Goal: Find specific page/section: Find specific page/section

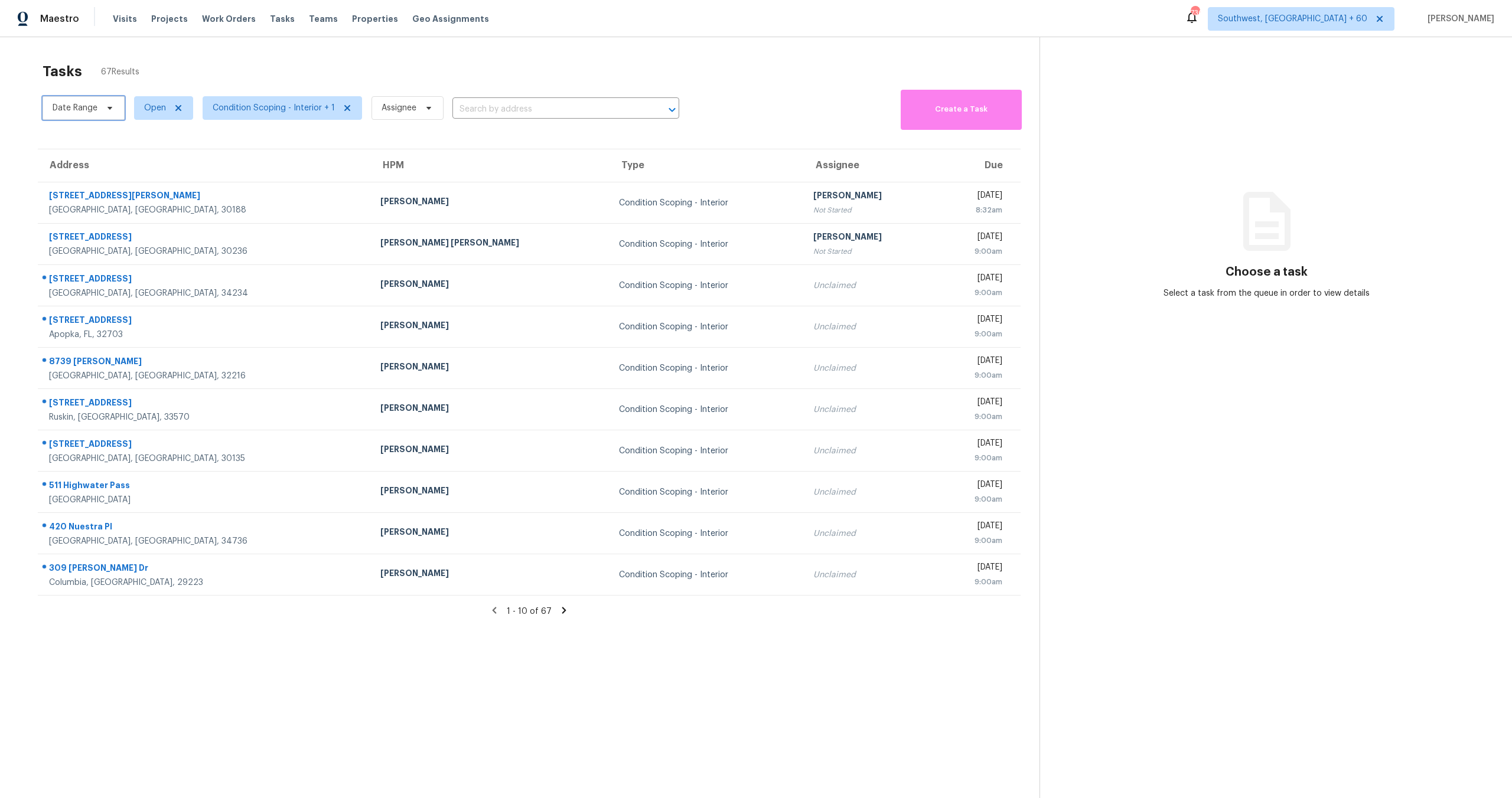
click at [61, 111] on span "Date Range" at bounding box center [75, 108] width 45 height 11
click at [75, 146] on input "text" at bounding box center [108, 147] width 116 height 24
select select "9"
select select "2025"
select select "10"
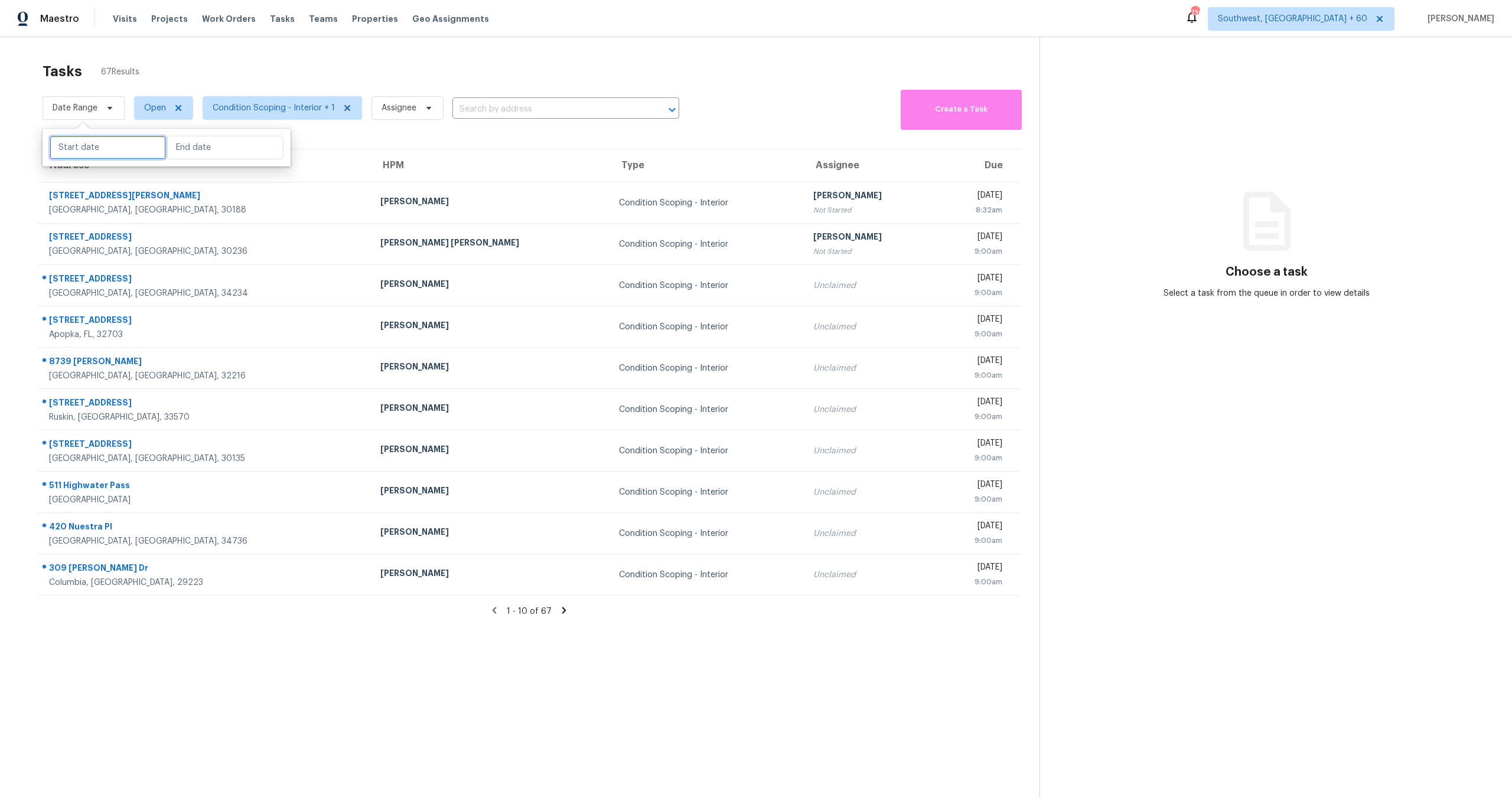
select select "2025"
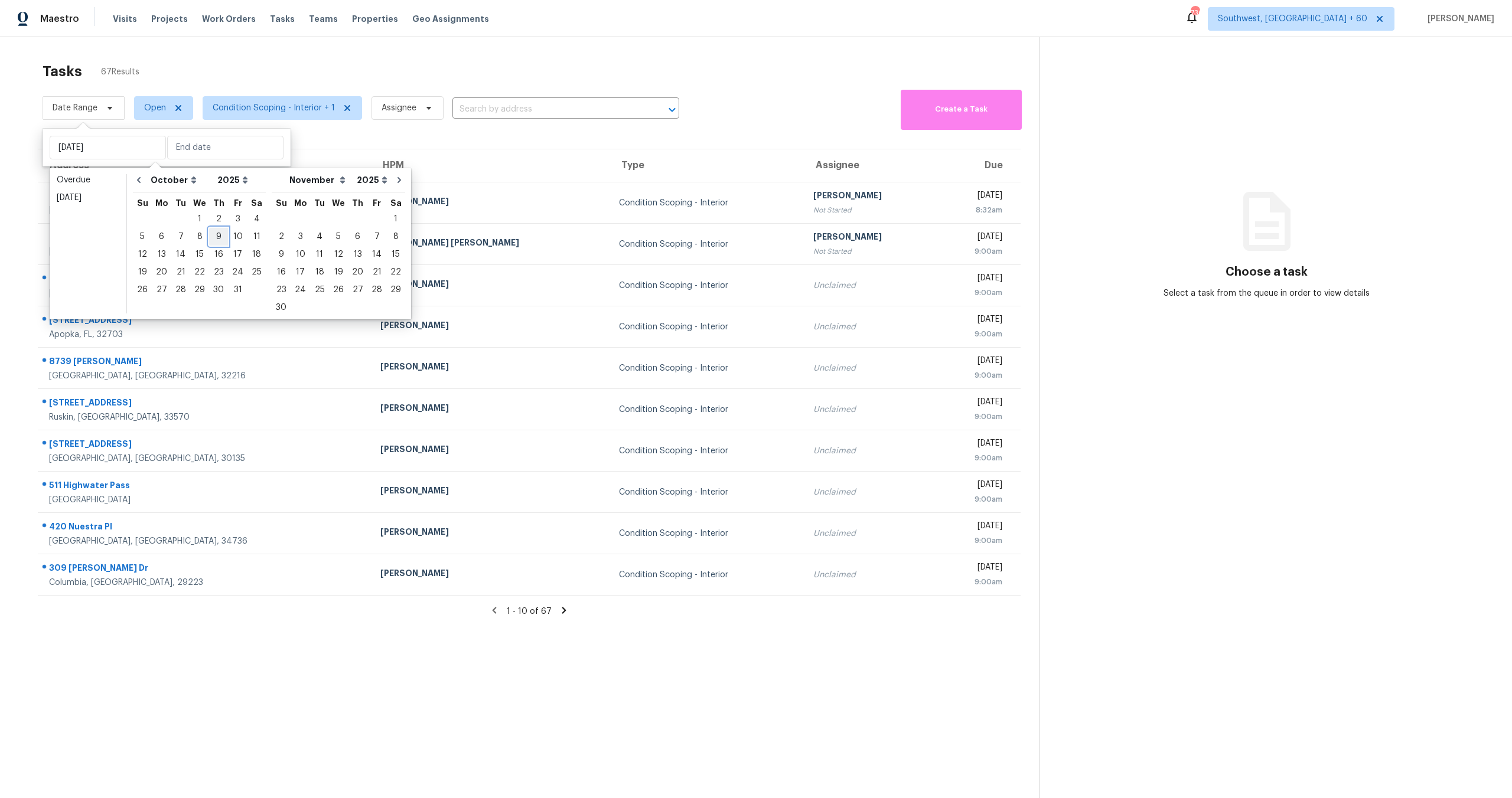
click at [211, 239] on div "9" at bounding box center [218, 237] width 19 height 17
type input "Thu, Oct 09"
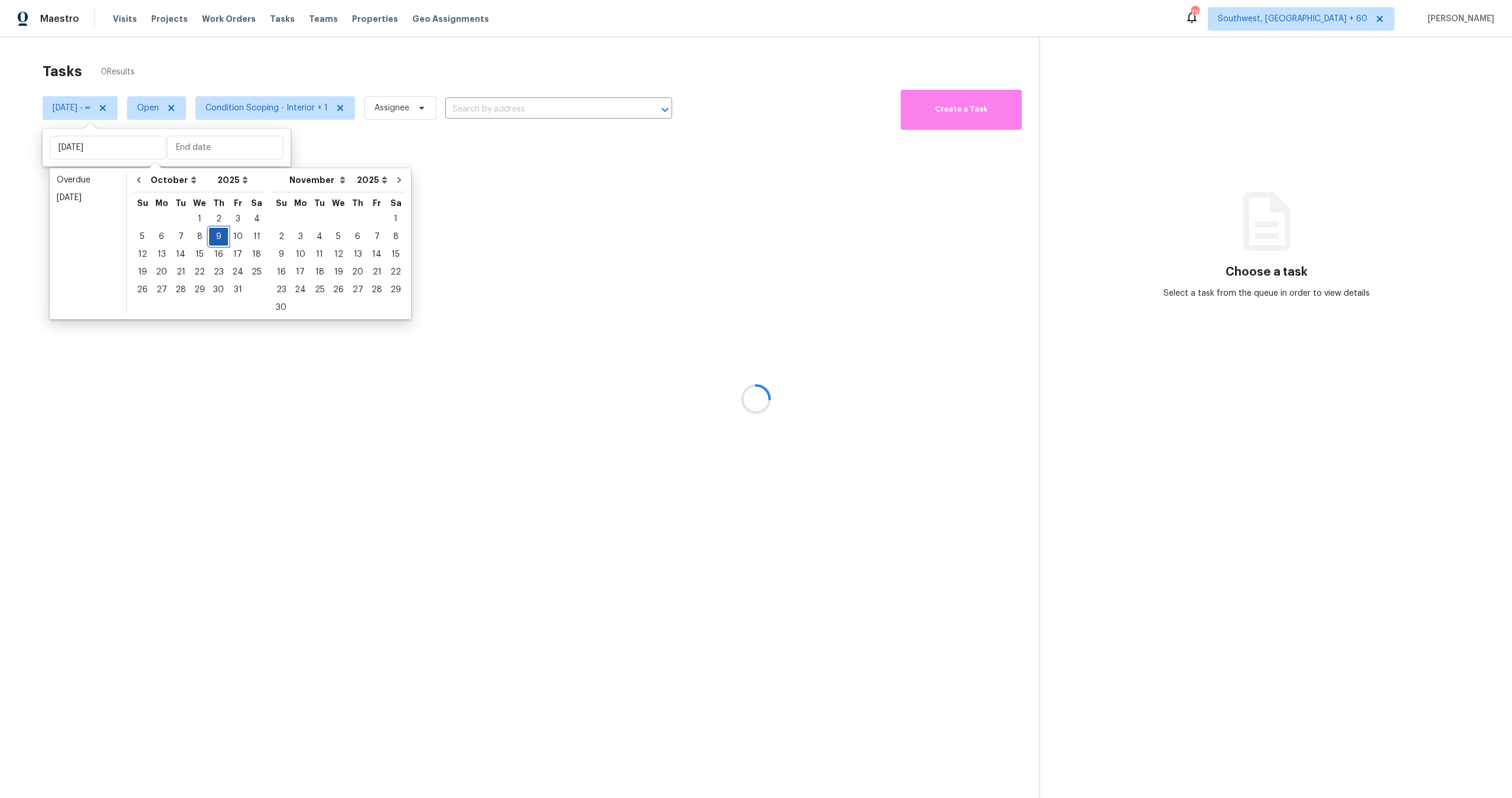
click at [211, 239] on div "9" at bounding box center [218, 237] width 19 height 17
type input "Thu, Oct 09"
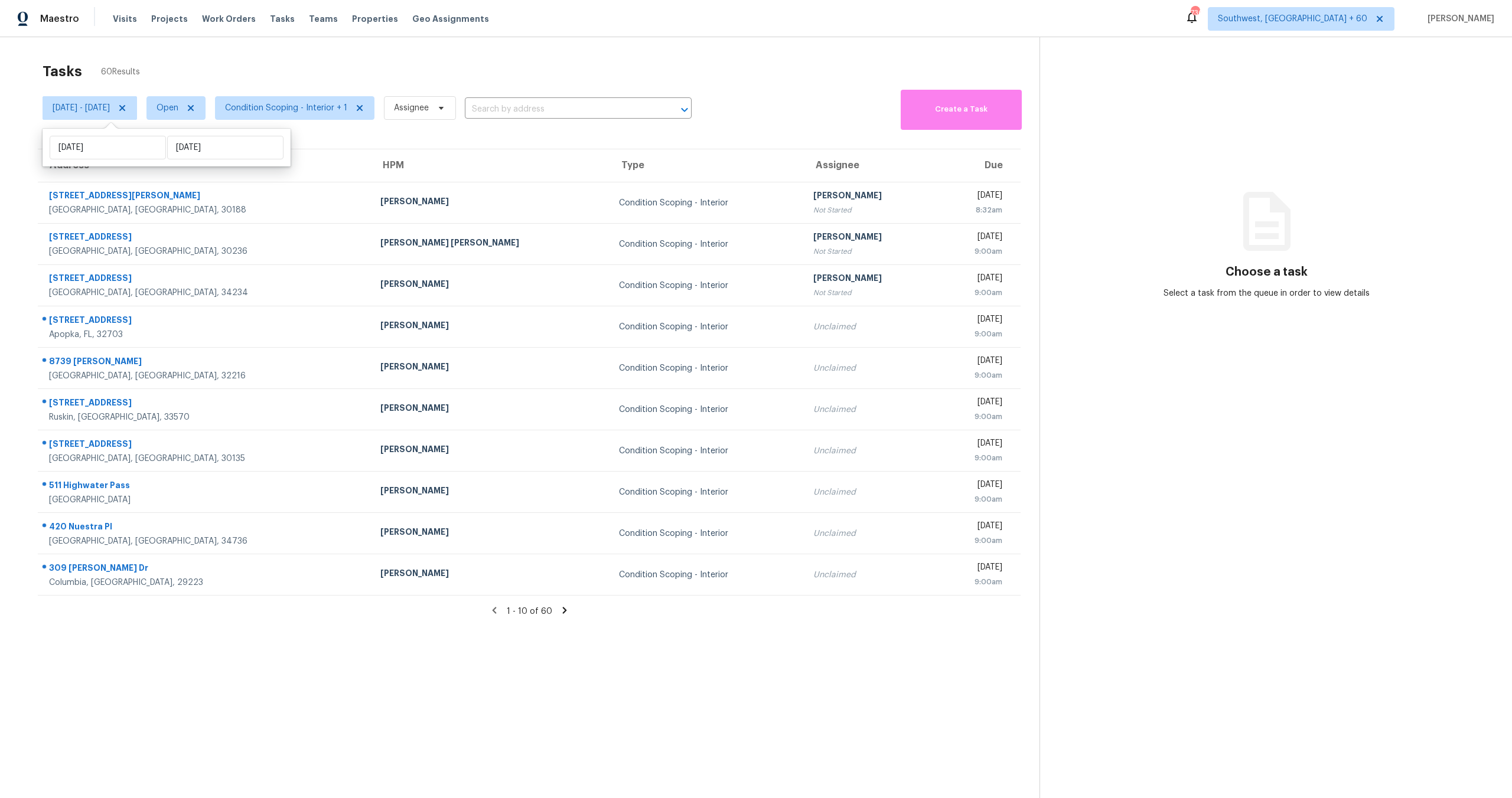
click at [355, 72] on div "Tasks 60 Results" at bounding box center [541, 72] width 997 height 31
click at [332, 115] on span "Condition Scoping - Interior + 1" at bounding box center [295, 108] width 160 height 24
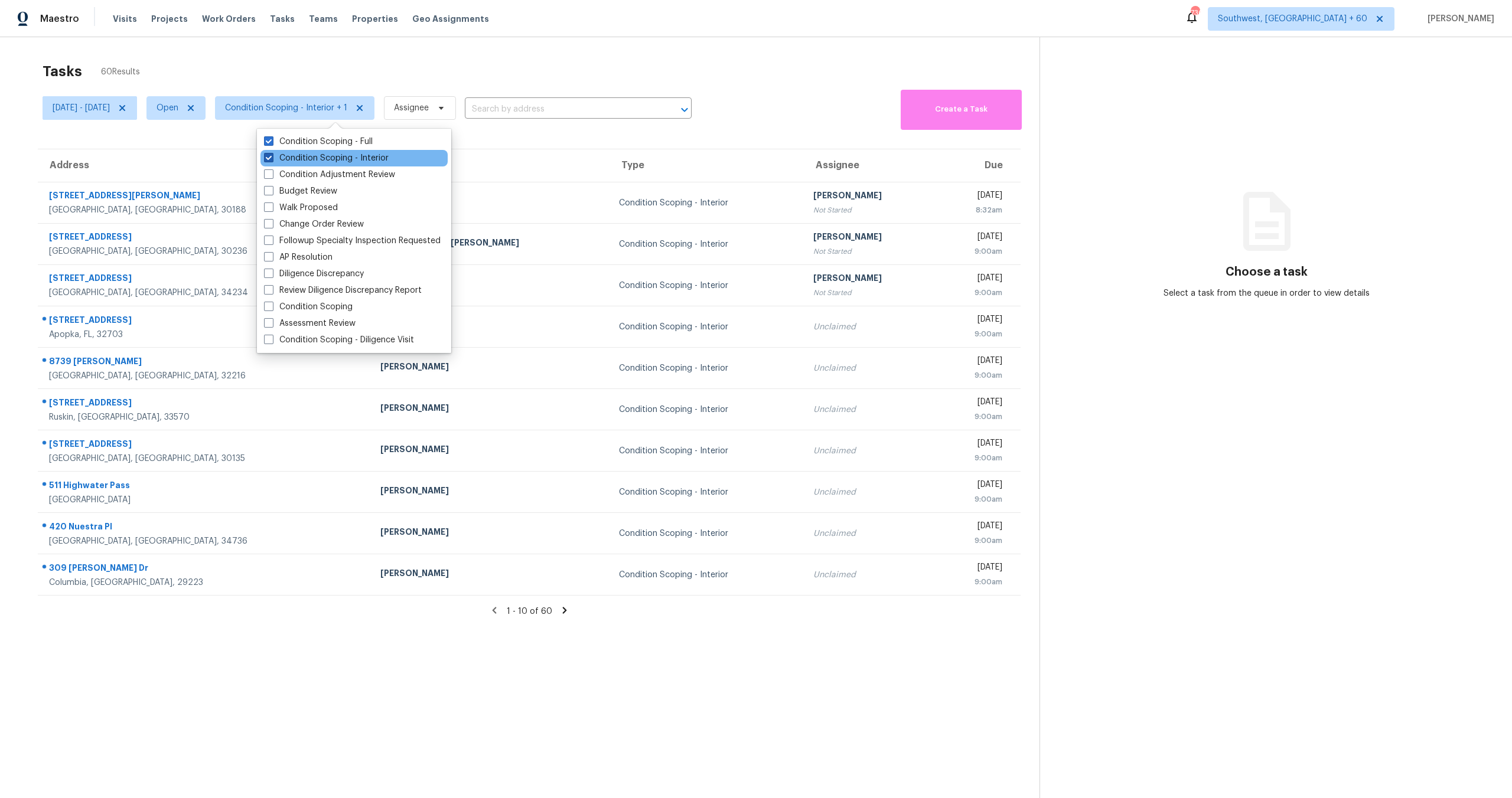
click at [326, 158] on label "Condition Scoping - Interior" at bounding box center [326, 158] width 125 height 11
click at [271, 158] on input "Condition Scoping - Interior" at bounding box center [268, 156] width 8 height 8
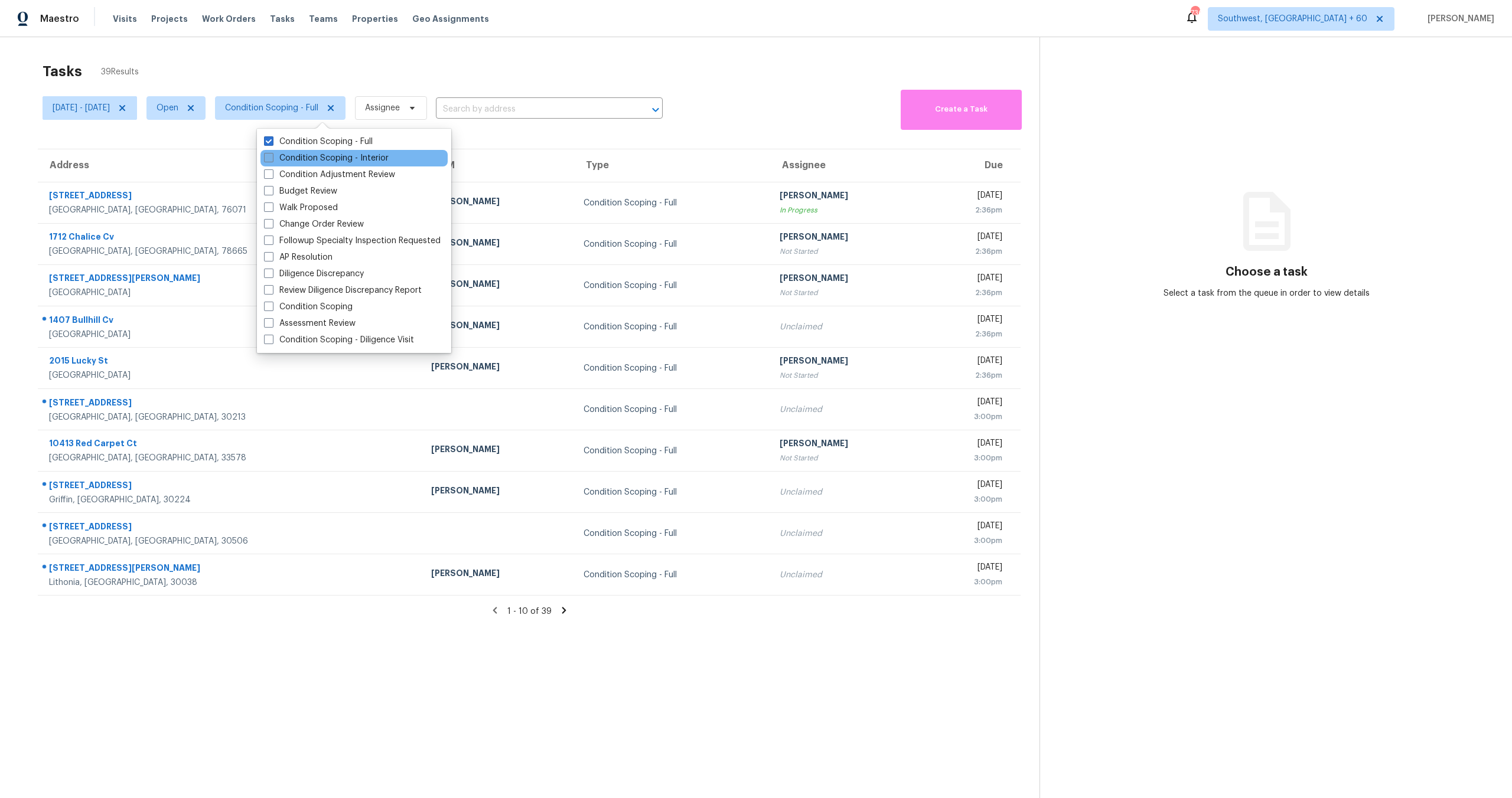
click at [326, 159] on label "Condition Scoping - Interior" at bounding box center [326, 158] width 125 height 11
click at [271, 159] on input "Condition Scoping - Interior" at bounding box center [268, 156] width 8 height 8
checkbox input "true"
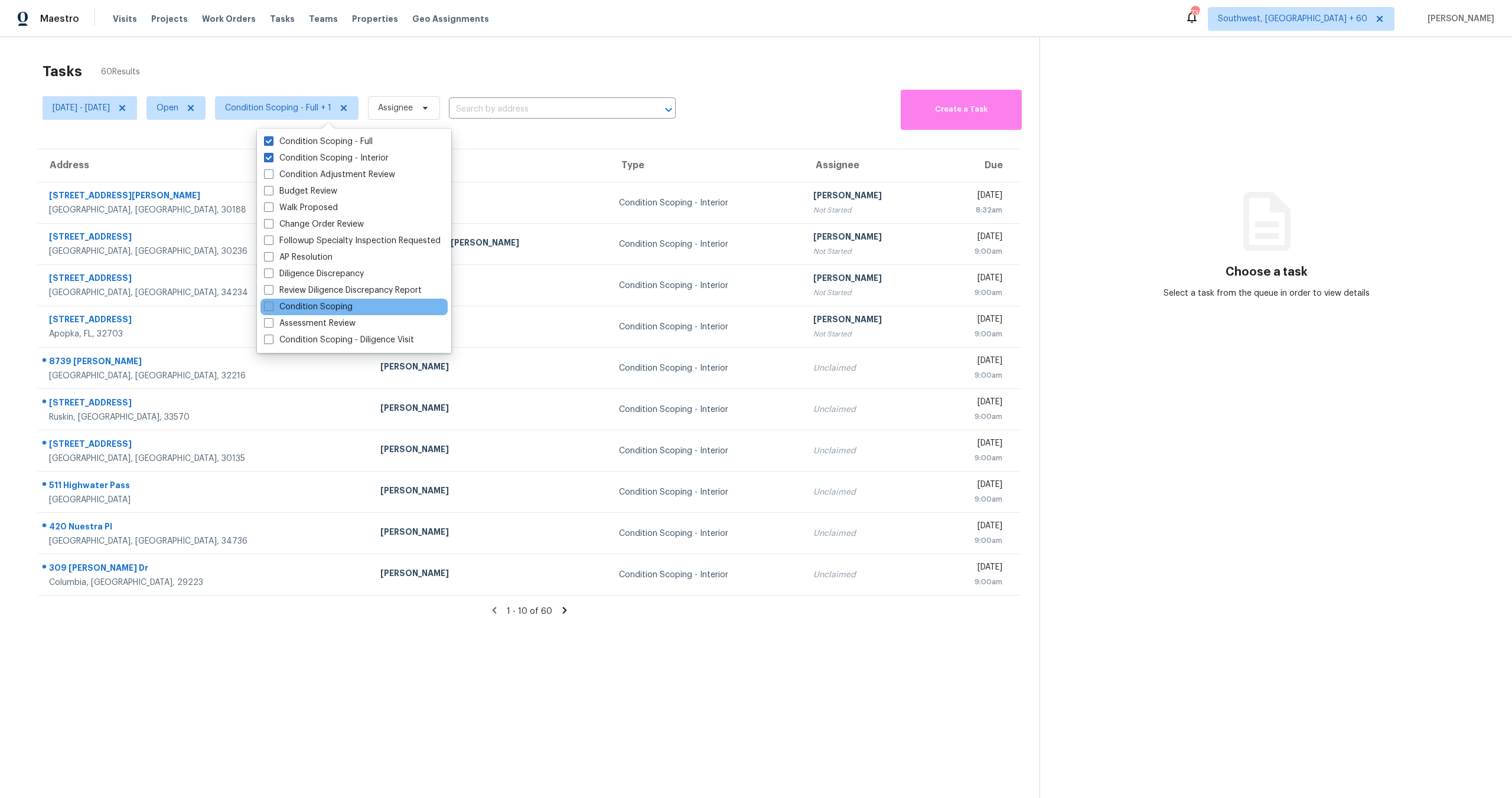
click at [308, 305] on label "Condition Scoping" at bounding box center [308, 307] width 89 height 11
click at [271, 305] on input "Condition Scoping" at bounding box center [268, 305] width 8 height 8
checkbox input "true"
click at [266, 160] on span at bounding box center [268, 157] width 10 height 10
click at [266, 160] on input "Condition Scoping - Interior" at bounding box center [268, 156] width 8 height 8
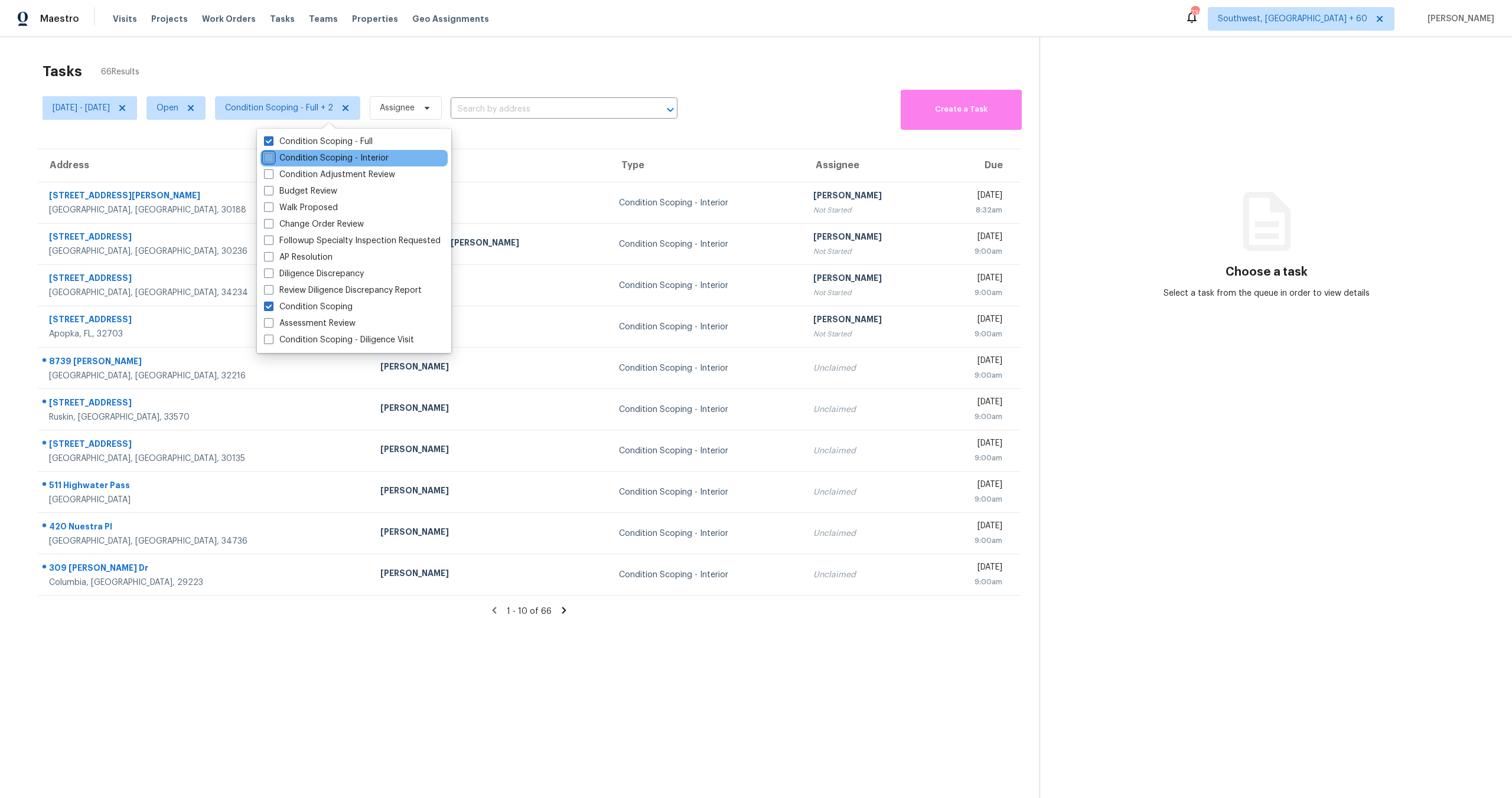
checkbox input "false"
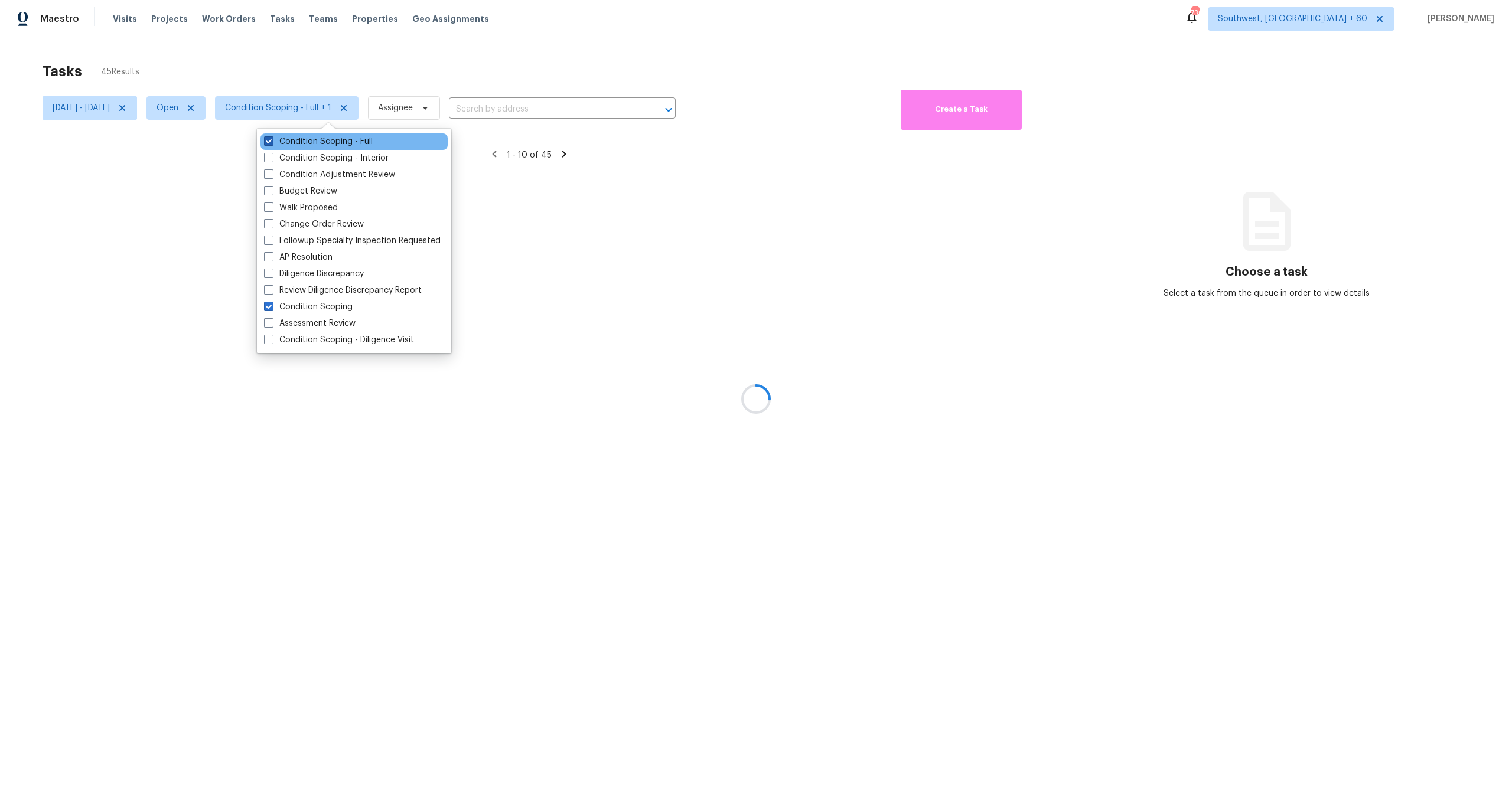
click at [266, 143] on span at bounding box center [268, 141] width 10 height 10
click at [266, 143] on input "Condition Scoping - Full" at bounding box center [268, 140] width 8 height 8
checkbox input "false"
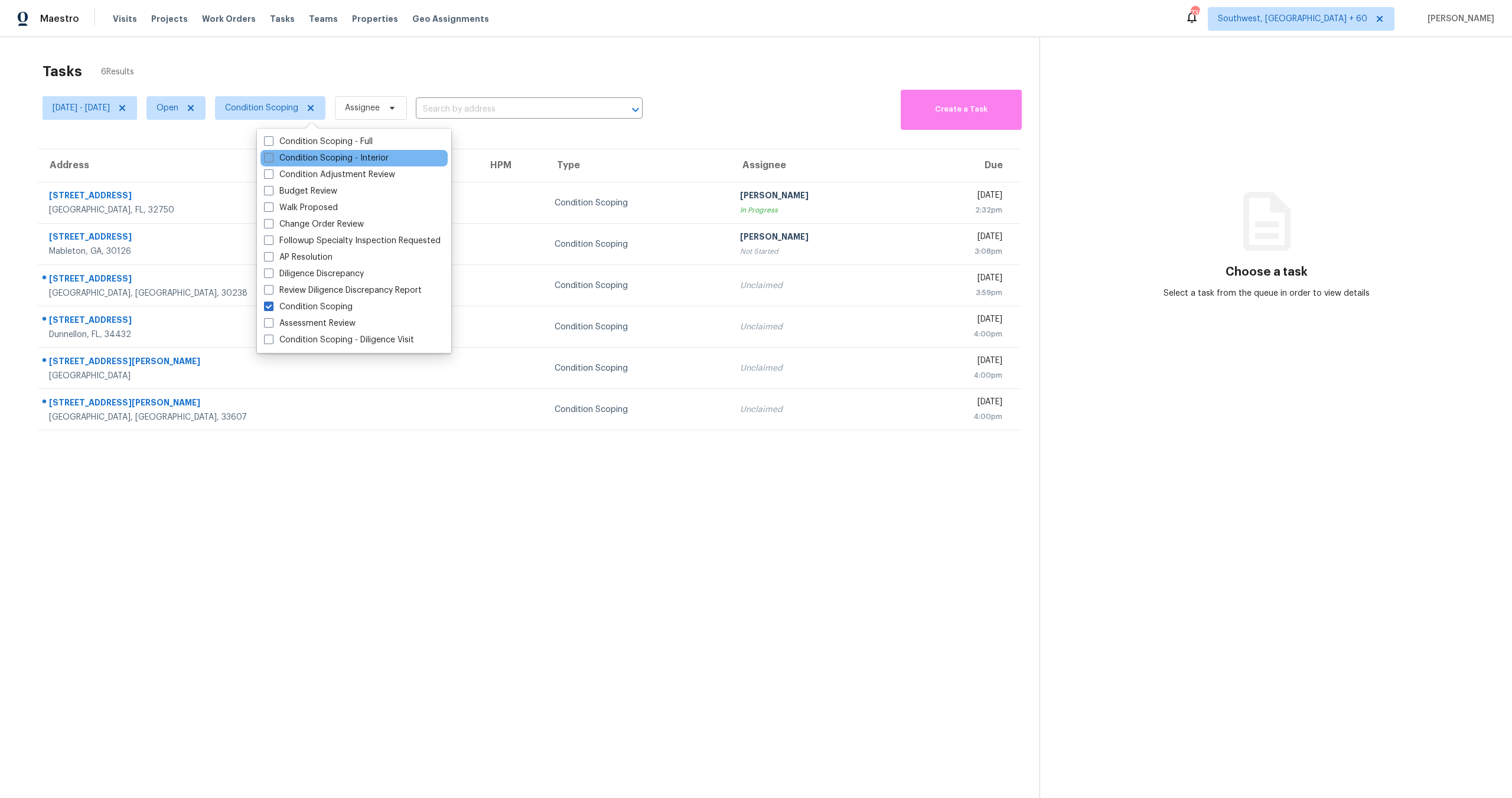
click at [271, 153] on span at bounding box center [268, 157] width 10 height 10
click at [271, 153] on input "Condition Scoping - Interior" at bounding box center [268, 156] width 8 height 8
checkbox input "true"
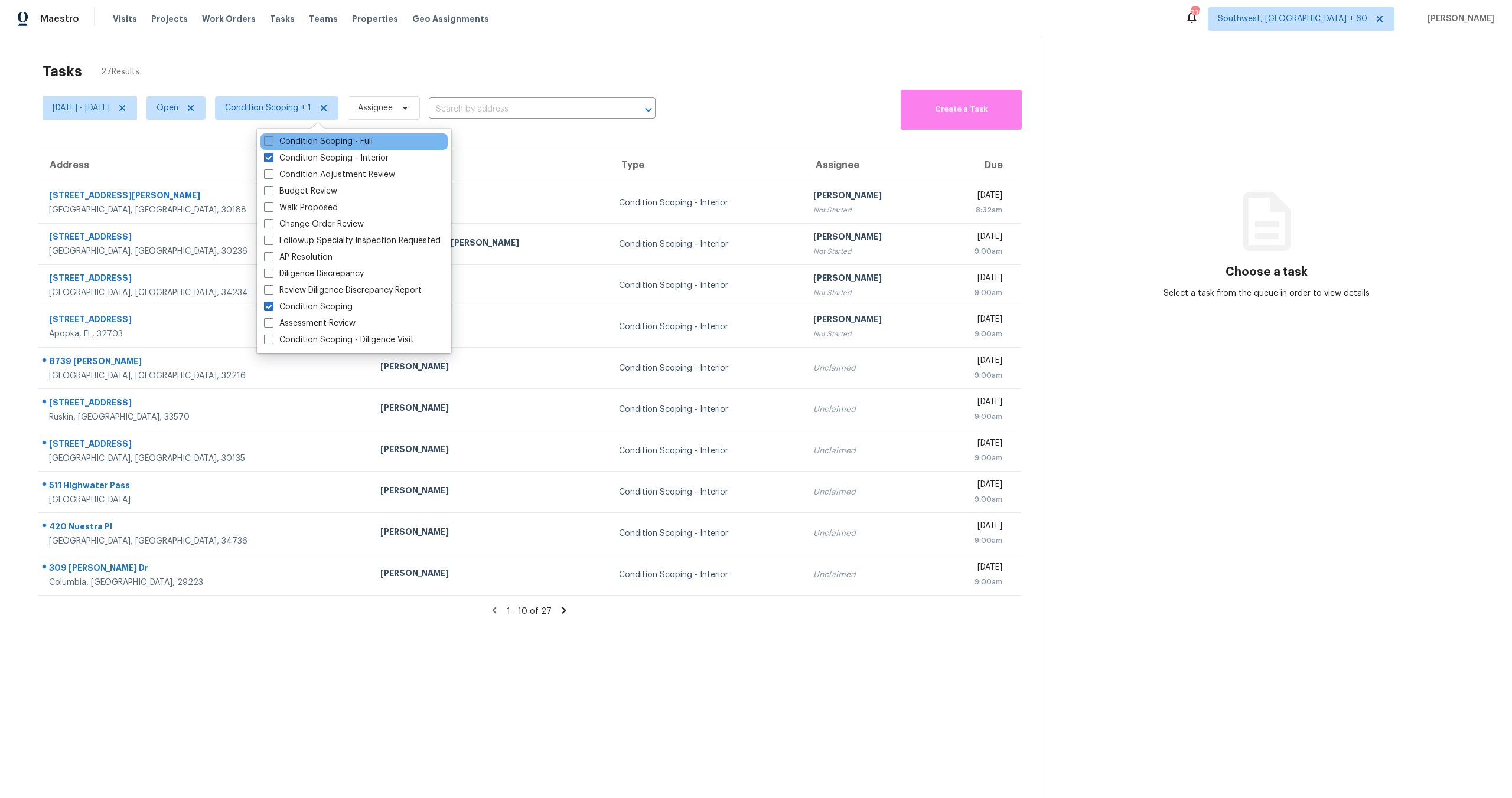
click at [269, 144] on span at bounding box center [268, 141] width 10 height 10
click at [269, 144] on input "Condition Scoping - Full" at bounding box center [268, 140] width 8 height 8
checkbox input "true"
click at [353, 59] on div "Tasks 66 Results" at bounding box center [541, 72] width 997 height 31
